Goal: Information Seeking & Learning: Find specific fact

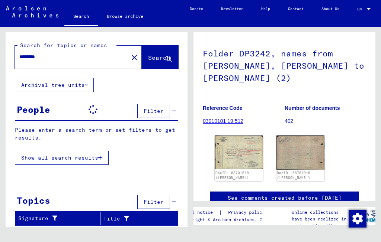
scroll to position [52, 0]
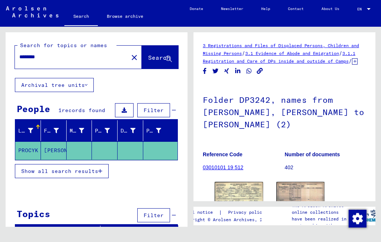
type input "******"
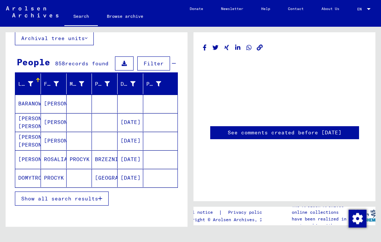
scroll to position [48, 0]
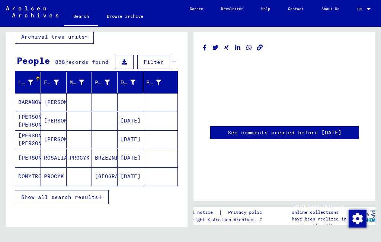
click at [100, 200] on icon "button" at bounding box center [100, 197] width 4 height 5
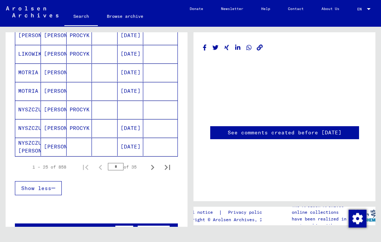
scroll to position [459, 0]
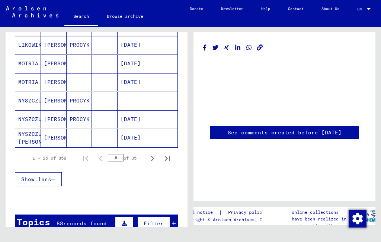
click at [153, 156] on icon "Next page" at bounding box center [152, 158] width 10 height 10
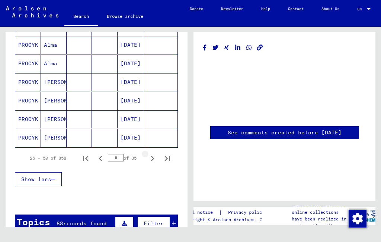
click at [149, 159] on icon "Next page" at bounding box center [152, 158] width 10 height 10
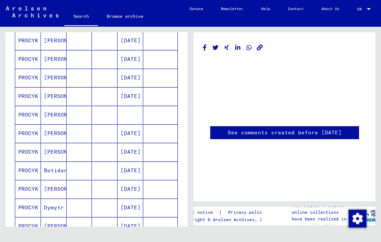
scroll to position [347, 0]
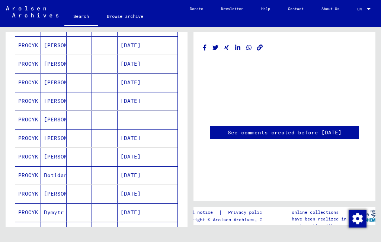
click at [56, 138] on mat-cell "[PERSON_NAME]" at bounding box center [54, 138] width 26 height 18
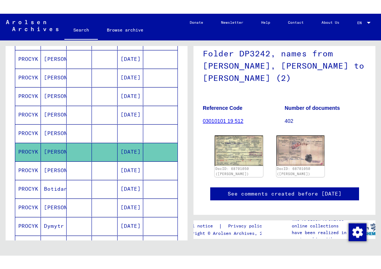
scroll to position [60, 0]
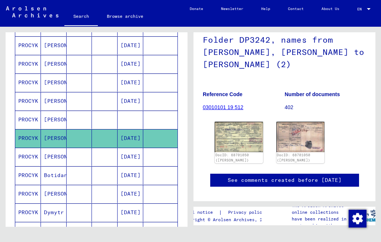
click at [246, 146] on img at bounding box center [238, 137] width 48 height 30
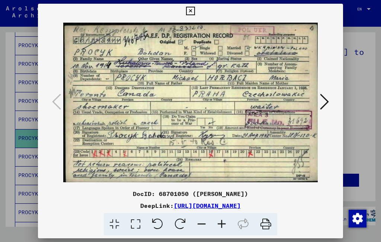
click at [320, 104] on icon at bounding box center [324, 102] width 9 height 18
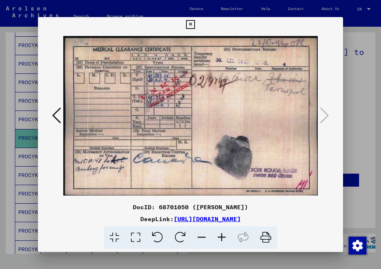
click at [194, 26] on icon at bounding box center [190, 24] width 9 height 9
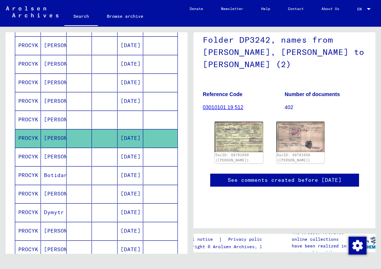
click at [53, 156] on mat-cell "[PERSON_NAME]" at bounding box center [54, 157] width 26 height 18
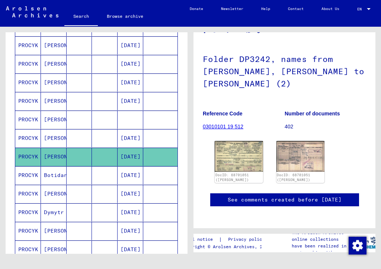
scroll to position [42, 0]
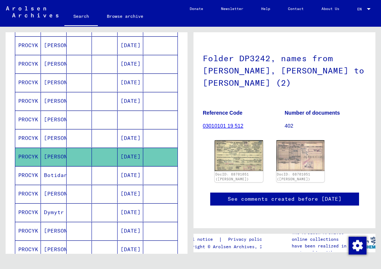
click at [241, 162] on img at bounding box center [238, 155] width 48 height 30
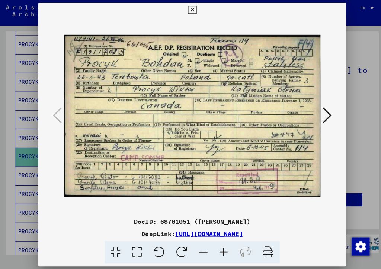
click at [194, 10] on icon at bounding box center [190, 11] width 9 height 9
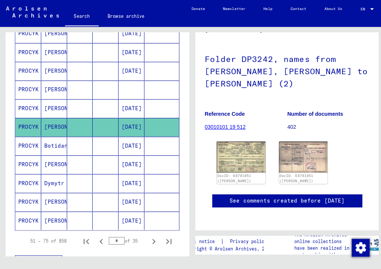
scroll to position [379, 0]
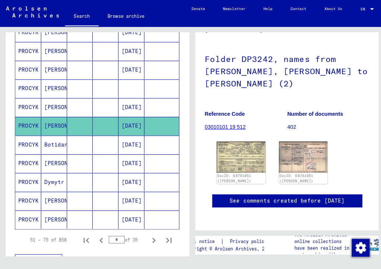
click at [60, 219] on mat-cell "[PERSON_NAME]" at bounding box center [54, 218] width 26 height 18
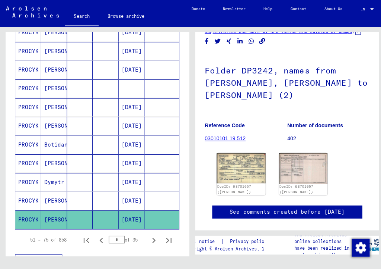
scroll to position [32, 0]
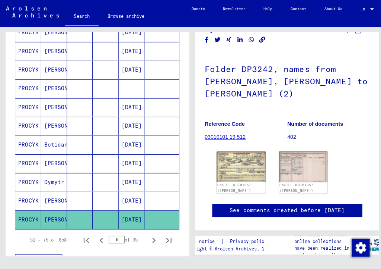
click at [247, 179] on img at bounding box center [238, 166] width 48 height 30
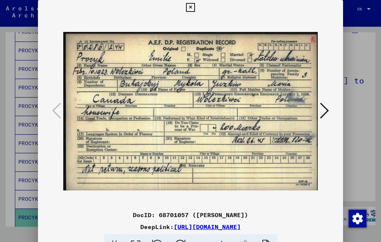
click at [320, 116] on icon at bounding box center [324, 111] width 9 height 18
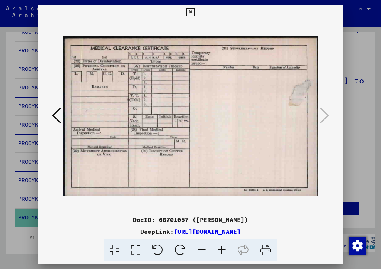
click at [194, 12] on icon at bounding box center [190, 12] width 9 height 9
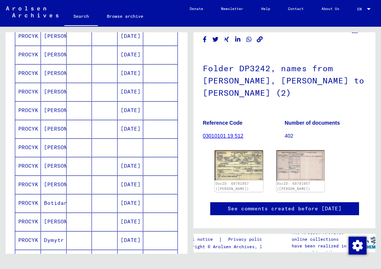
scroll to position [319, 0]
click at [51, 146] on mat-cell "[PERSON_NAME]" at bounding box center [54, 147] width 26 height 18
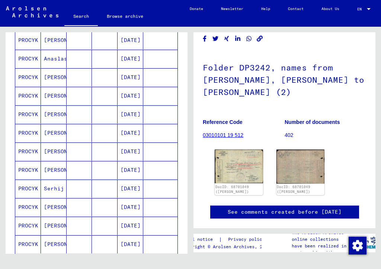
scroll to position [149, 0]
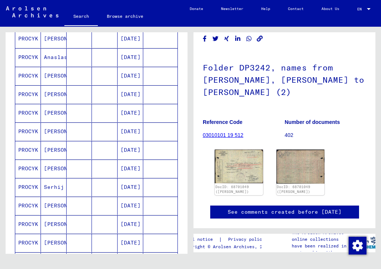
click at [243, 169] on img at bounding box center [238, 167] width 48 height 34
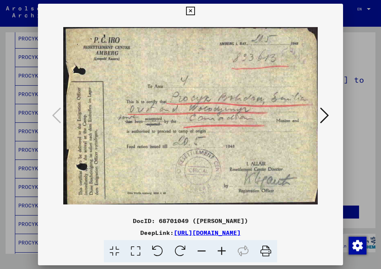
click at [197, 6] on button at bounding box center [190, 11] width 13 height 15
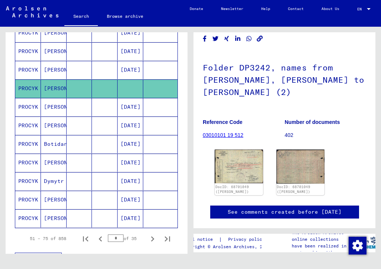
scroll to position [379, 0]
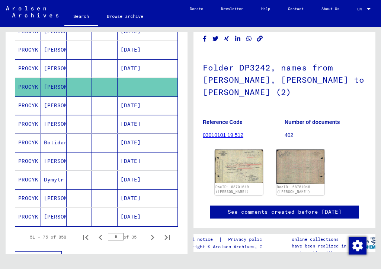
click at [151, 242] on icon "Next page" at bounding box center [152, 238] width 10 height 10
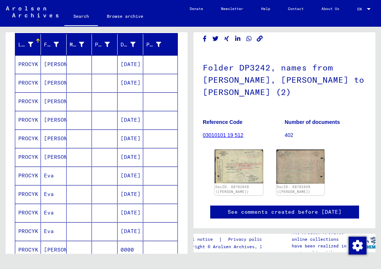
scroll to position [81, 0]
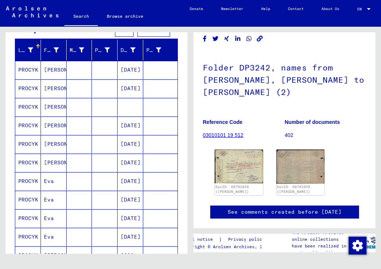
click at [56, 74] on mat-cell "[PERSON_NAME]" at bounding box center [54, 70] width 26 height 18
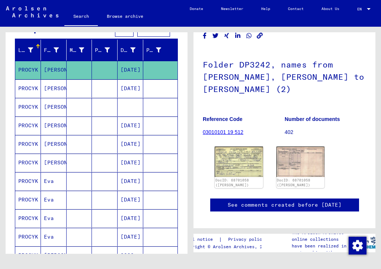
scroll to position [36, 0]
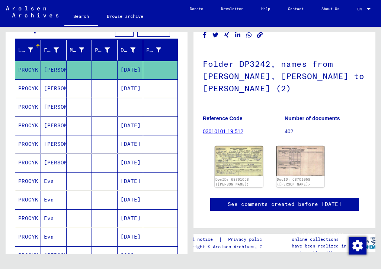
click at [248, 172] on img at bounding box center [238, 161] width 48 height 30
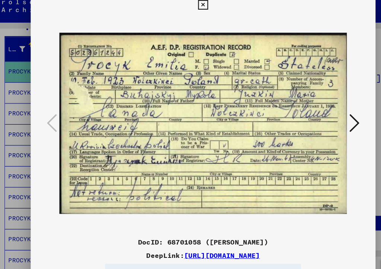
click at [317, 107] on button at bounding box center [323, 116] width 13 height 21
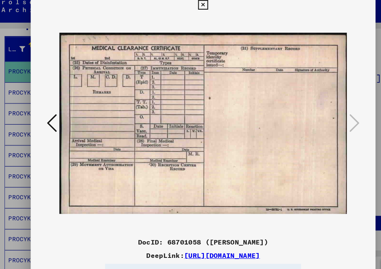
click at [194, 7] on icon at bounding box center [190, 11] width 9 height 9
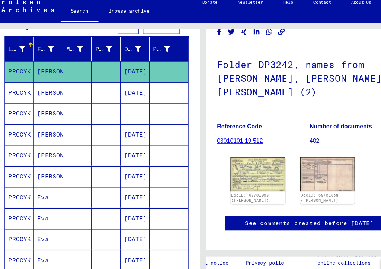
click at [45, 80] on mat-cell "[PERSON_NAME]" at bounding box center [54, 89] width 26 height 18
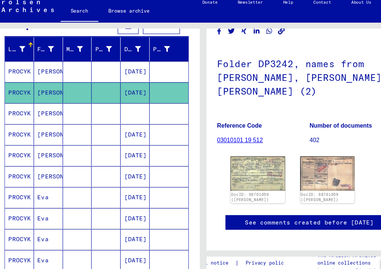
scroll to position [38, 0]
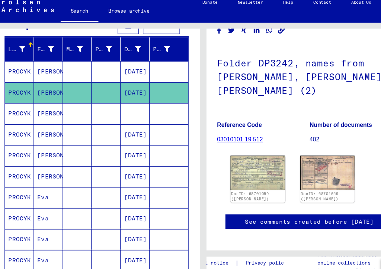
click at [233, 164] on img at bounding box center [238, 160] width 48 height 30
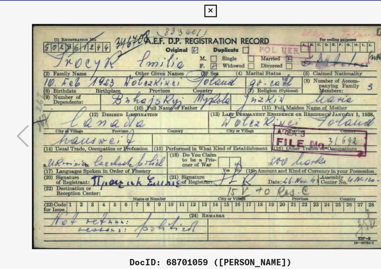
click at [320, 107] on icon at bounding box center [324, 116] width 9 height 18
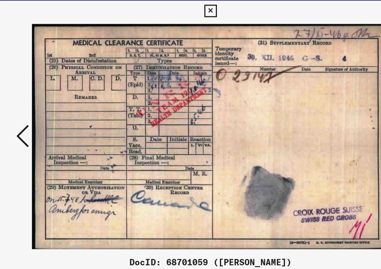
click at [52, 107] on icon at bounding box center [56, 116] width 9 height 18
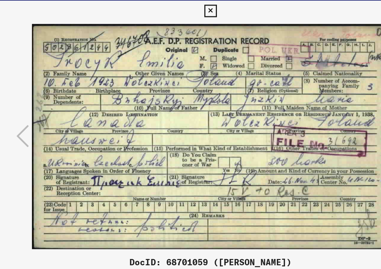
click at [320, 107] on icon at bounding box center [324, 116] width 9 height 18
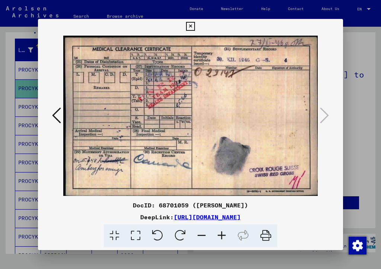
click at [61, 116] on icon at bounding box center [56, 116] width 9 height 18
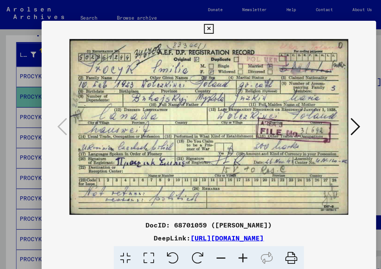
click at [194, 25] on icon at bounding box center [190, 26] width 9 height 9
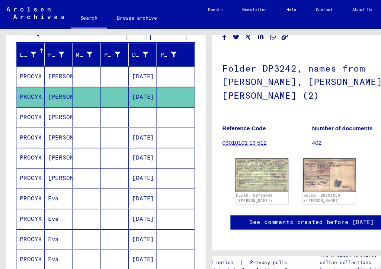
click at [55, 109] on mat-cell "[PERSON_NAME]" at bounding box center [54, 107] width 26 height 18
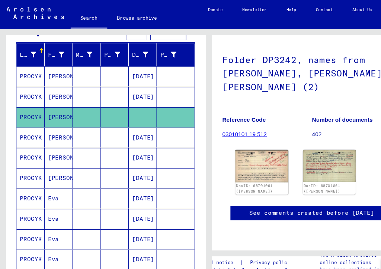
scroll to position [56, 0]
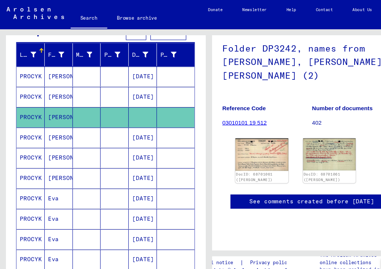
click at [253, 149] on img at bounding box center [238, 140] width 48 height 29
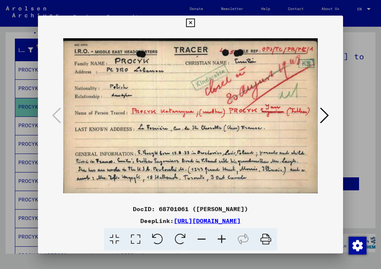
click at [317, 117] on button at bounding box center [323, 116] width 13 height 21
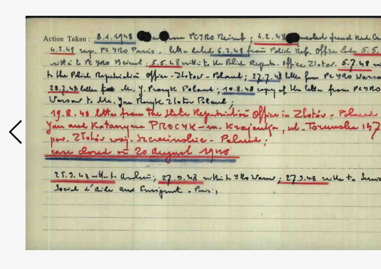
click at [52, 107] on icon at bounding box center [56, 116] width 9 height 18
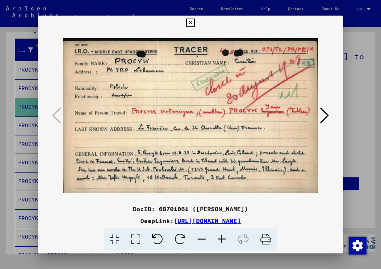
click at [194, 22] on icon at bounding box center [190, 23] width 9 height 9
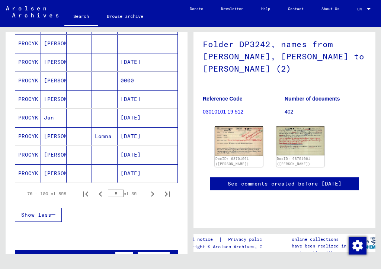
scroll to position [430, 0]
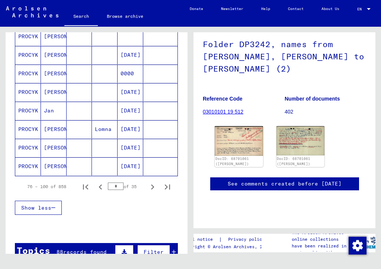
click at [152, 187] on icon "Next page" at bounding box center [152, 187] width 10 height 10
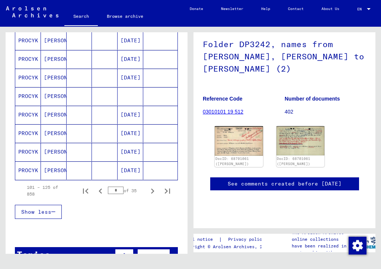
scroll to position [427, 0]
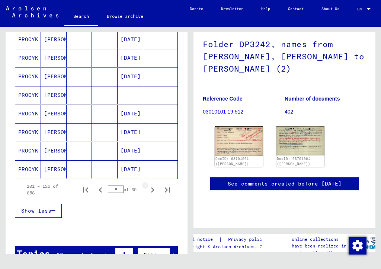
click at [152, 191] on icon "Next page" at bounding box center [152, 190] width 3 height 5
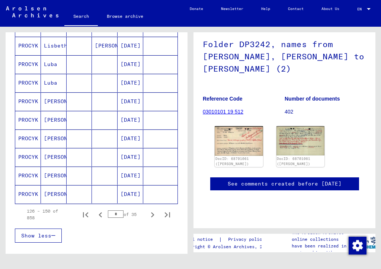
scroll to position [405, 0]
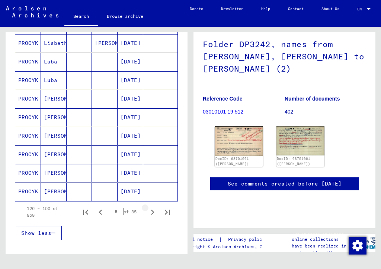
click at [154, 213] on icon "Next page" at bounding box center [152, 212] width 10 height 10
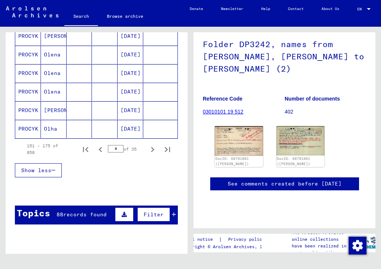
scroll to position [461, 0]
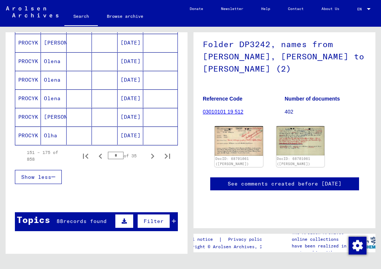
click at [152, 156] on icon "Next page" at bounding box center [152, 156] width 10 height 10
type input "*"
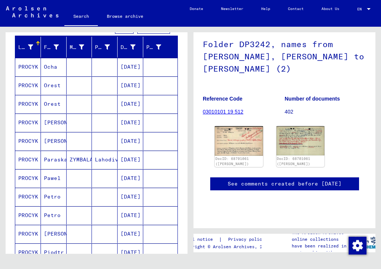
scroll to position [74, 0]
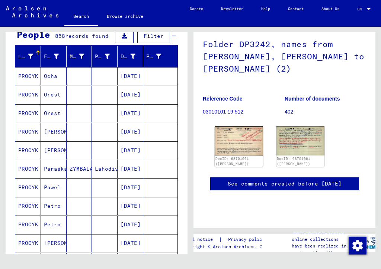
click at [55, 112] on mat-cell "Orest" at bounding box center [54, 113] width 26 height 18
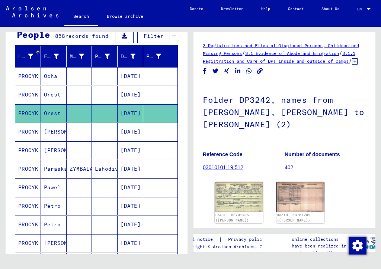
click at [246, 207] on img at bounding box center [238, 197] width 48 height 30
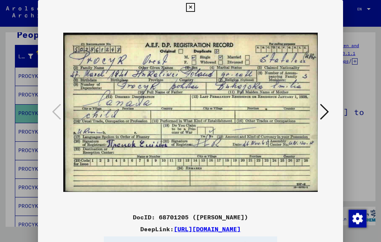
click at [320, 111] on icon at bounding box center [324, 112] width 9 height 18
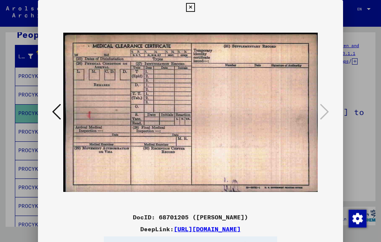
click at [194, 7] on icon at bounding box center [190, 7] width 9 height 9
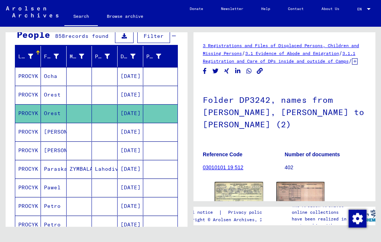
click at [54, 96] on mat-cell "Orest" at bounding box center [54, 95] width 26 height 18
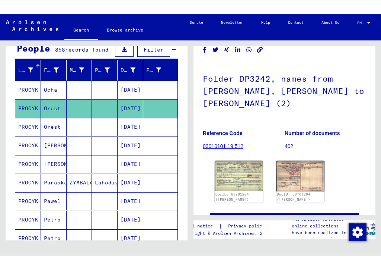
scroll to position [51, 0]
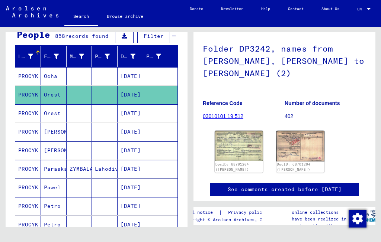
click at [241, 152] on img at bounding box center [238, 146] width 48 height 30
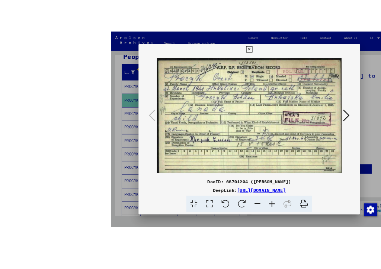
click at [310, 82] on div at bounding box center [190, 116] width 304 height 168
click at [307, 78] on div at bounding box center [190, 116] width 304 height 168
click at [311, 80] on div at bounding box center [190, 116] width 304 height 168
